Goal: Find specific page/section: Locate a particular part of the current website

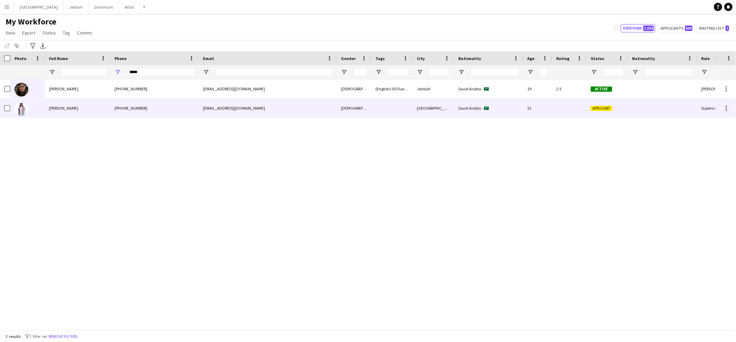
click at [106, 109] on div "[PERSON_NAME]" at bounding box center [78, 108] width 66 height 19
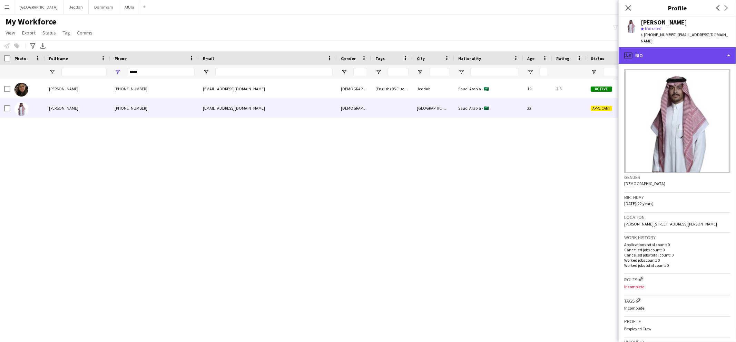
click at [646, 50] on div "profile Bio" at bounding box center [676, 55] width 117 height 17
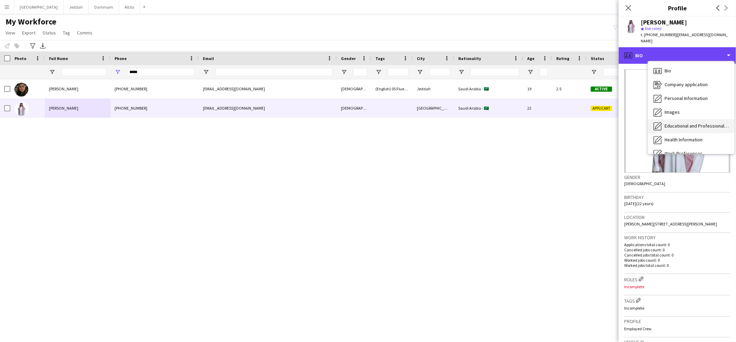
scroll to position [78, 0]
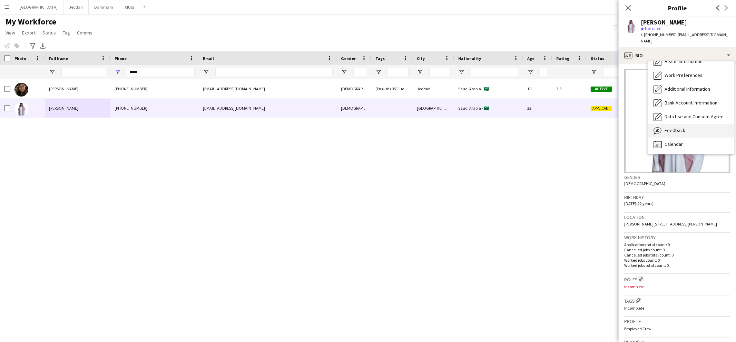
click at [673, 127] on span "Feedback" at bounding box center [674, 130] width 21 height 6
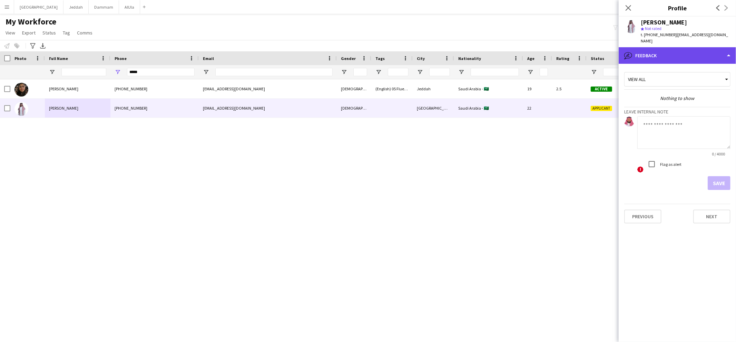
click at [647, 54] on div "bubble-pencil Feedback" at bounding box center [676, 55] width 117 height 17
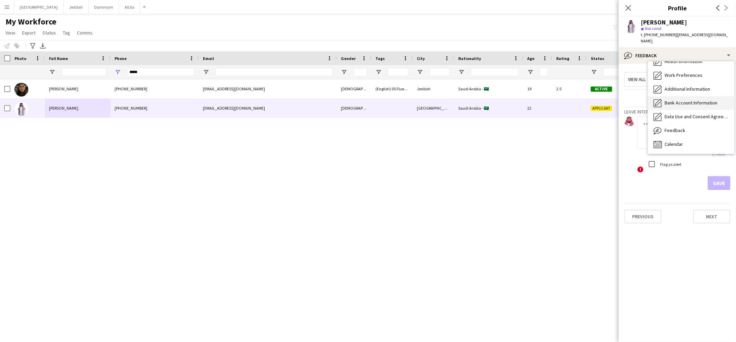
click at [675, 100] on span "Bank Account Information" at bounding box center [690, 103] width 53 height 6
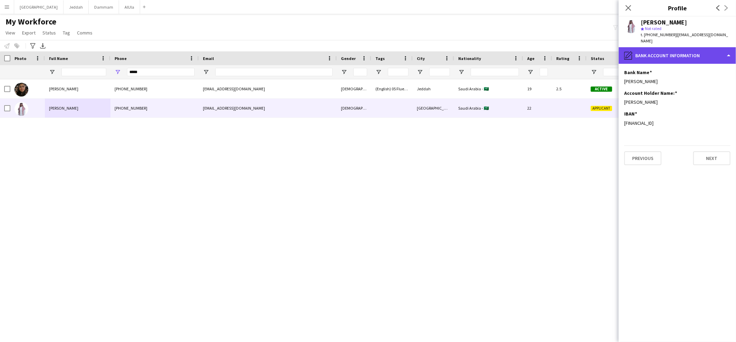
click at [667, 47] on div "pencil4 Bank Account Information" at bounding box center [676, 55] width 117 height 17
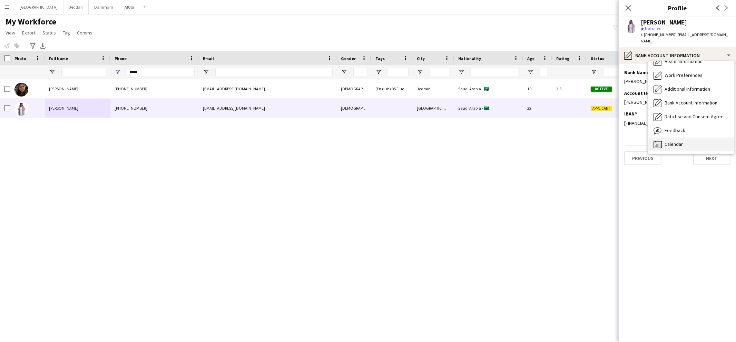
click at [685, 138] on div "Calendar Calendar" at bounding box center [691, 145] width 86 height 14
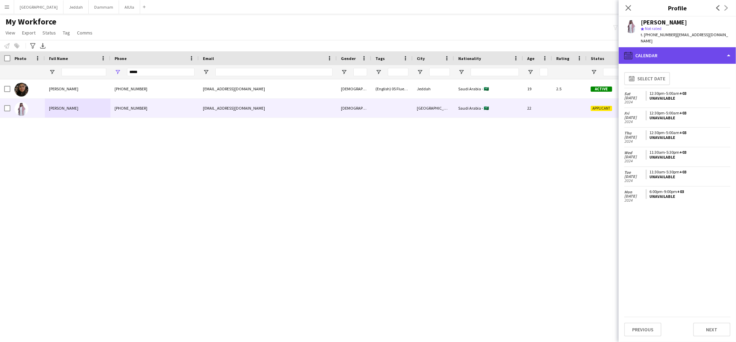
click at [670, 48] on div "calendar-full Calendar" at bounding box center [676, 55] width 117 height 17
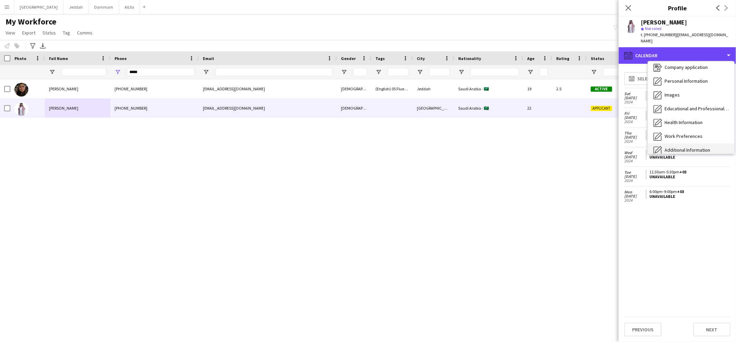
scroll to position [0, 0]
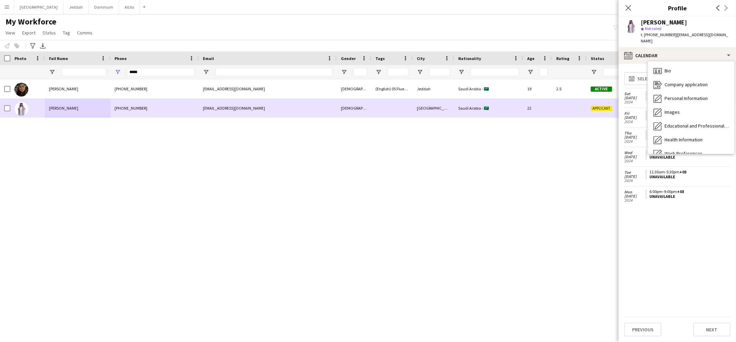
click at [427, 108] on div "[GEOGRAPHIC_DATA]" at bounding box center [433, 108] width 41 height 19
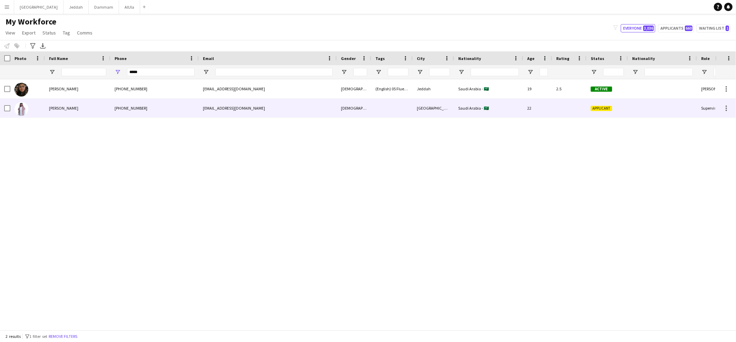
click at [385, 108] on div at bounding box center [391, 108] width 41 height 19
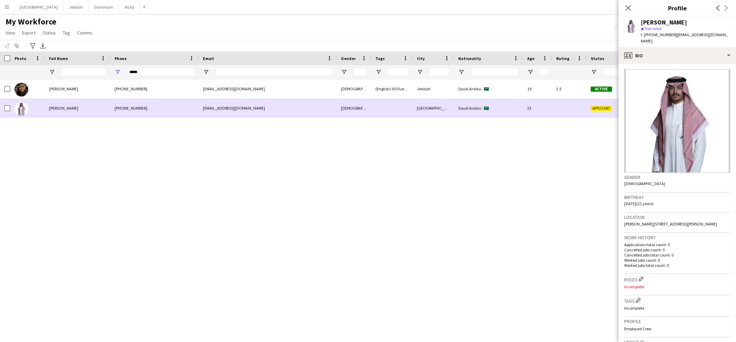
click at [137, 112] on div "[PHONE_NUMBER]" at bounding box center [154, 108] width 88 height 19
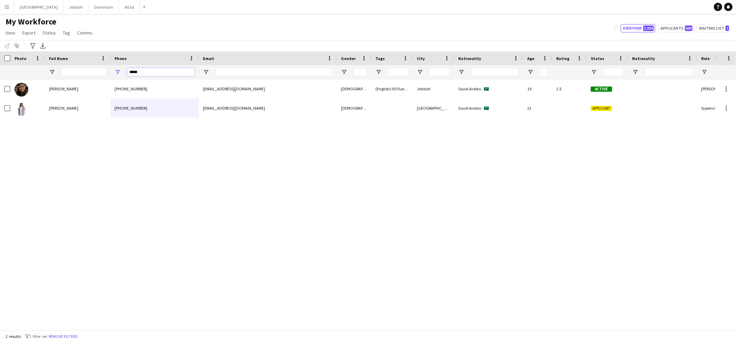
click at [139, 71] on input "*****" at bounding box center [161, 72] width 68 height 8
paste input "********"
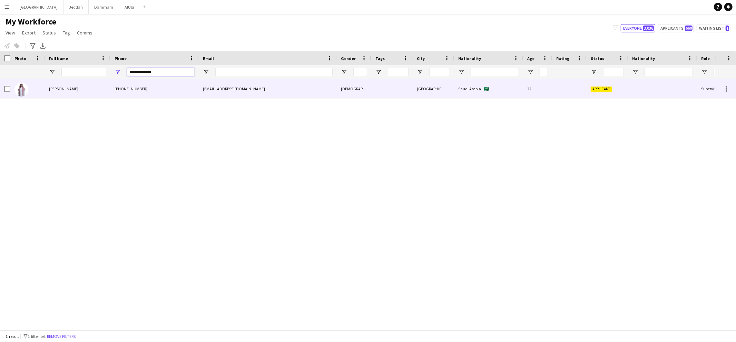
type input "**********"
click at [134, 87] on div "[PHONE_NUMBER]" at bounding box center [154, 88] width 88 height 19
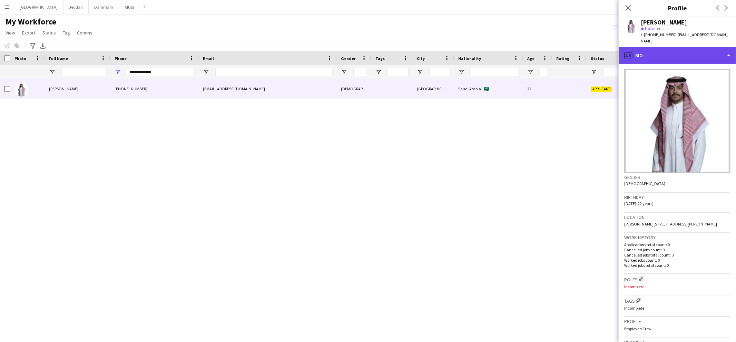
click at [657, 49] on div "profile Bio" at bounding box center [676, 55] width 117 height 17
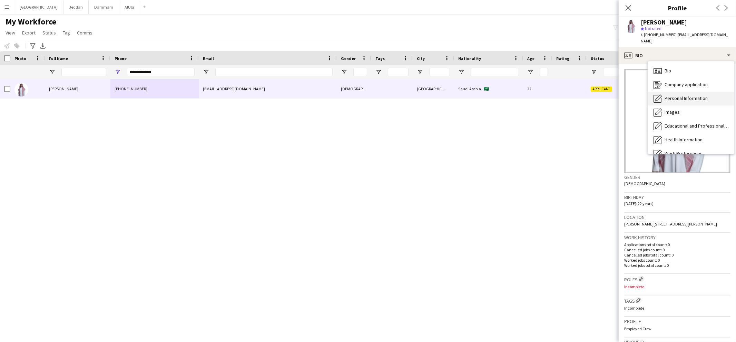
click at [671, 92] on div "Personal Information Personal Information" at bounding box center [691, 99] width 86 height 14
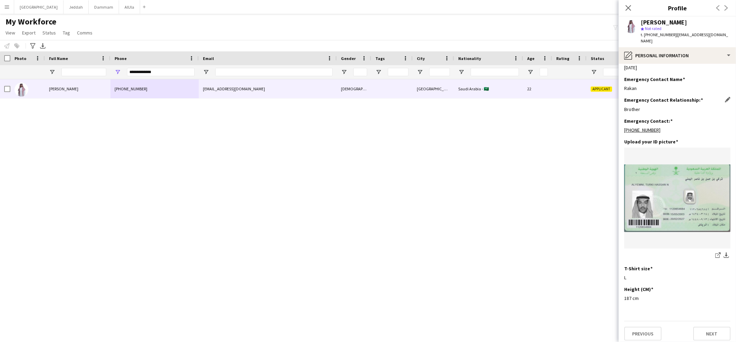
scroll to position [258, 0]
